Goal: Navigation & Orientation: Find specific page/section

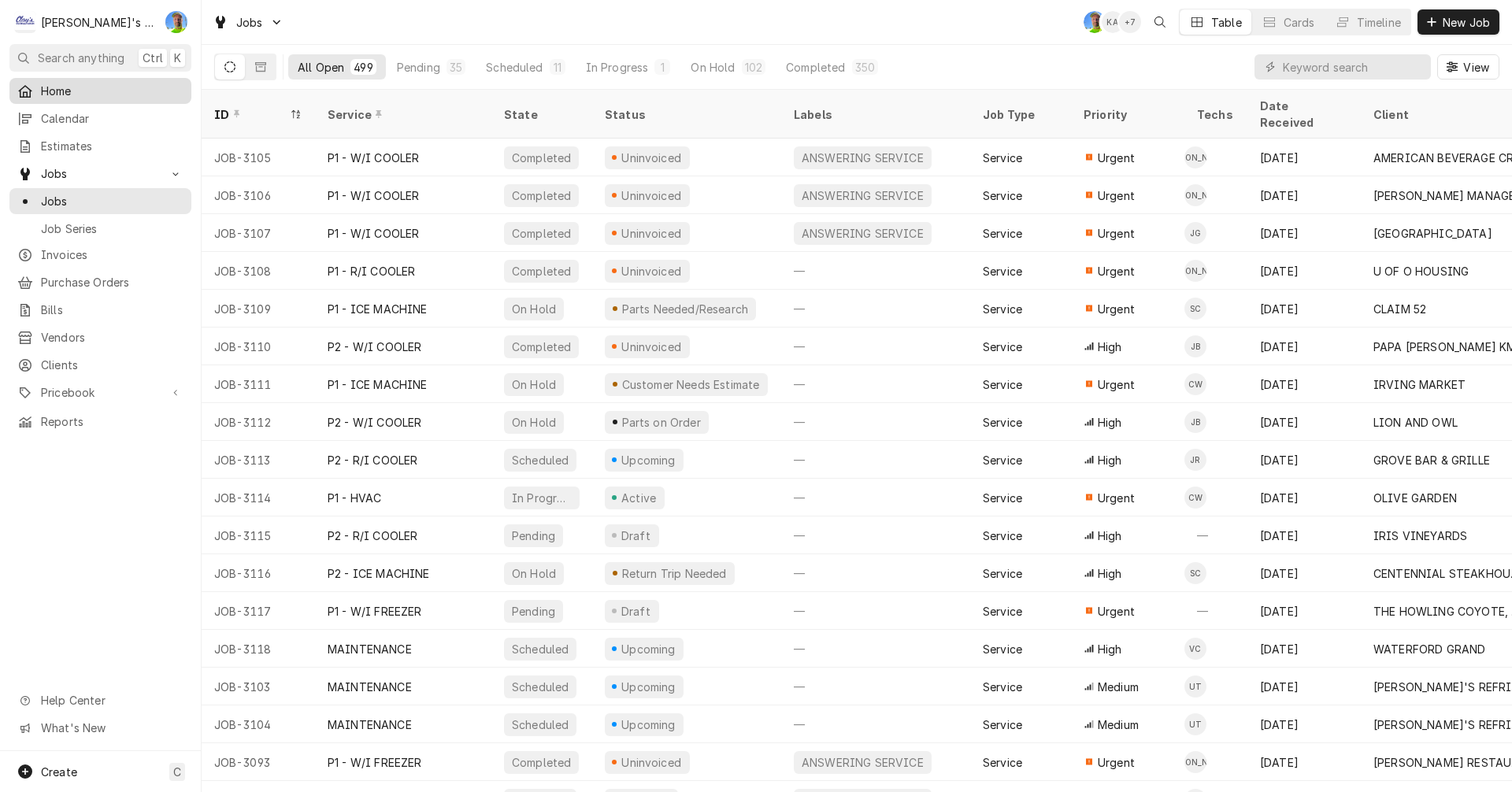
click at [71, 83] on span "Home" at bounding box center [112, 91] width 143 height 17
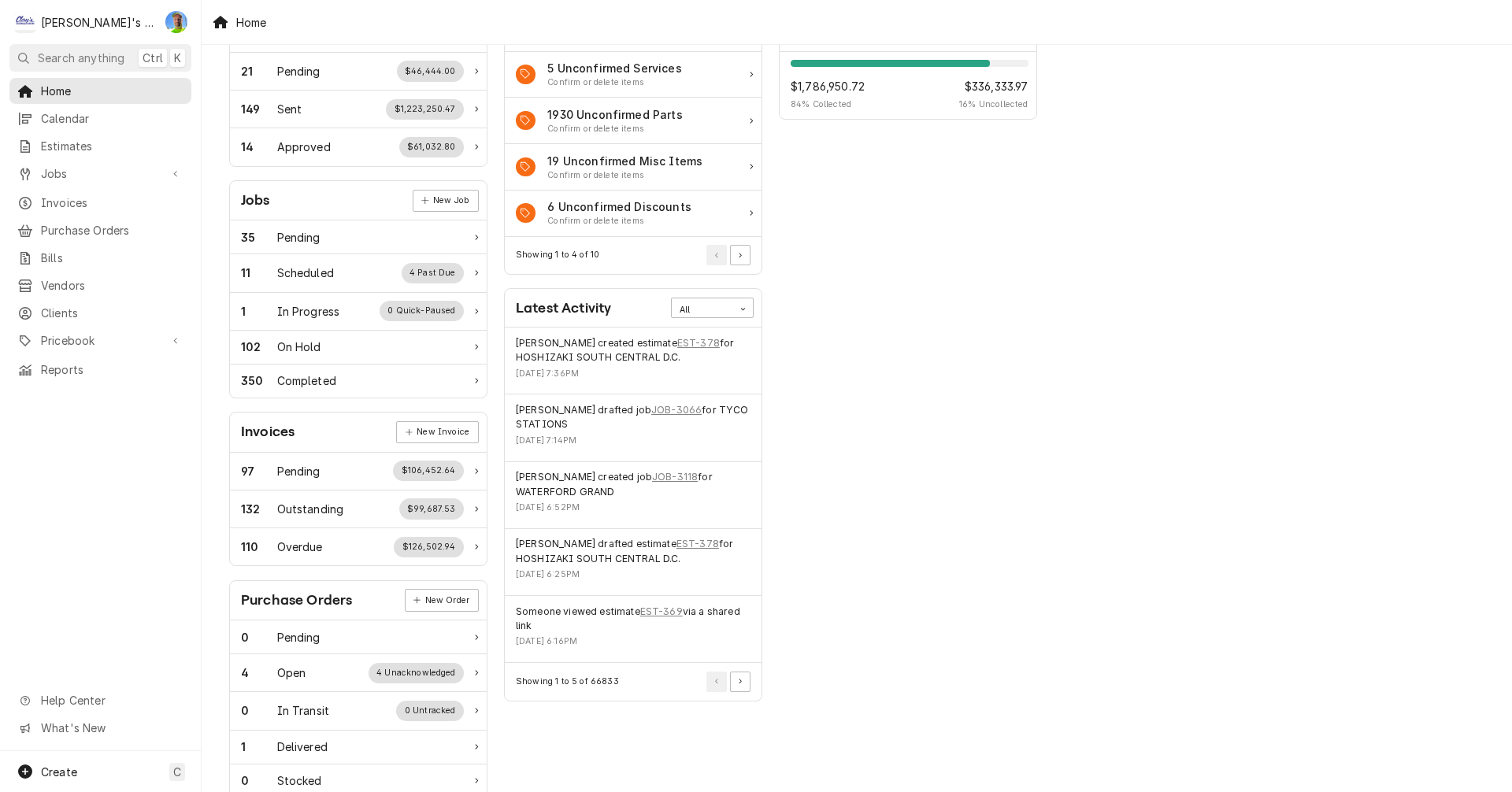
scroll to position [78, 0]
